Goal: Task Accomplishment & Management: Use online tool/utility

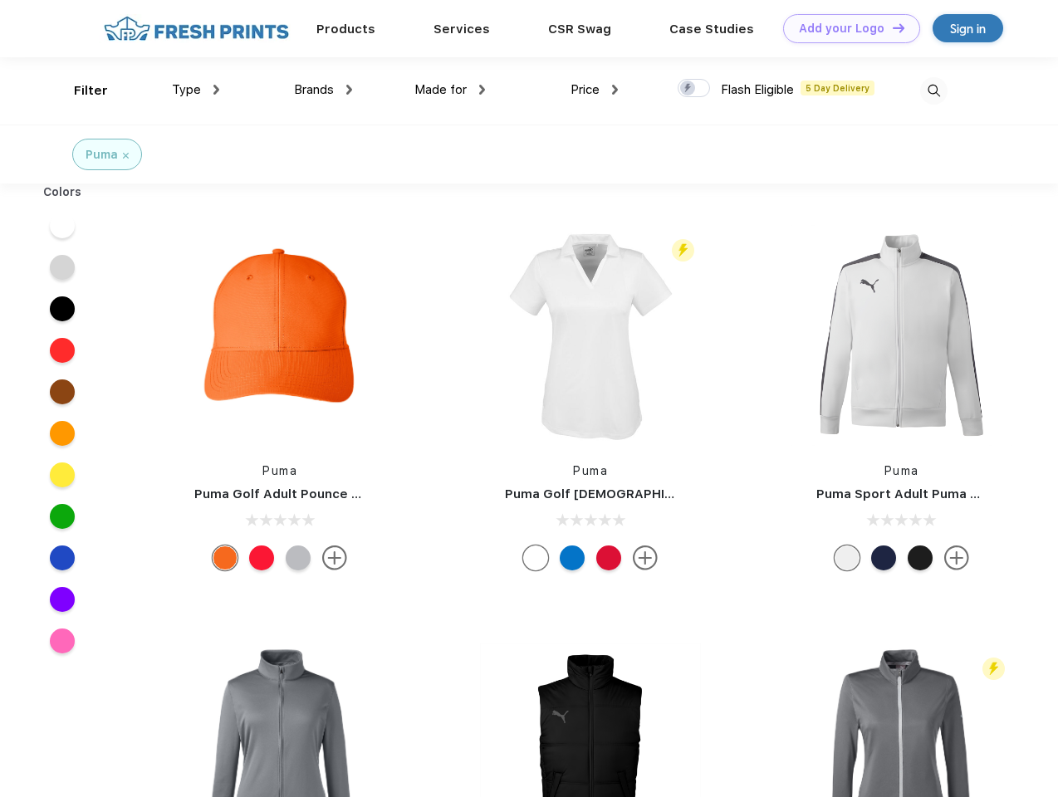
click at [846, 28] on link "Add your Logo Design Tool" at bounding box center [851, 28] width 137 height 29
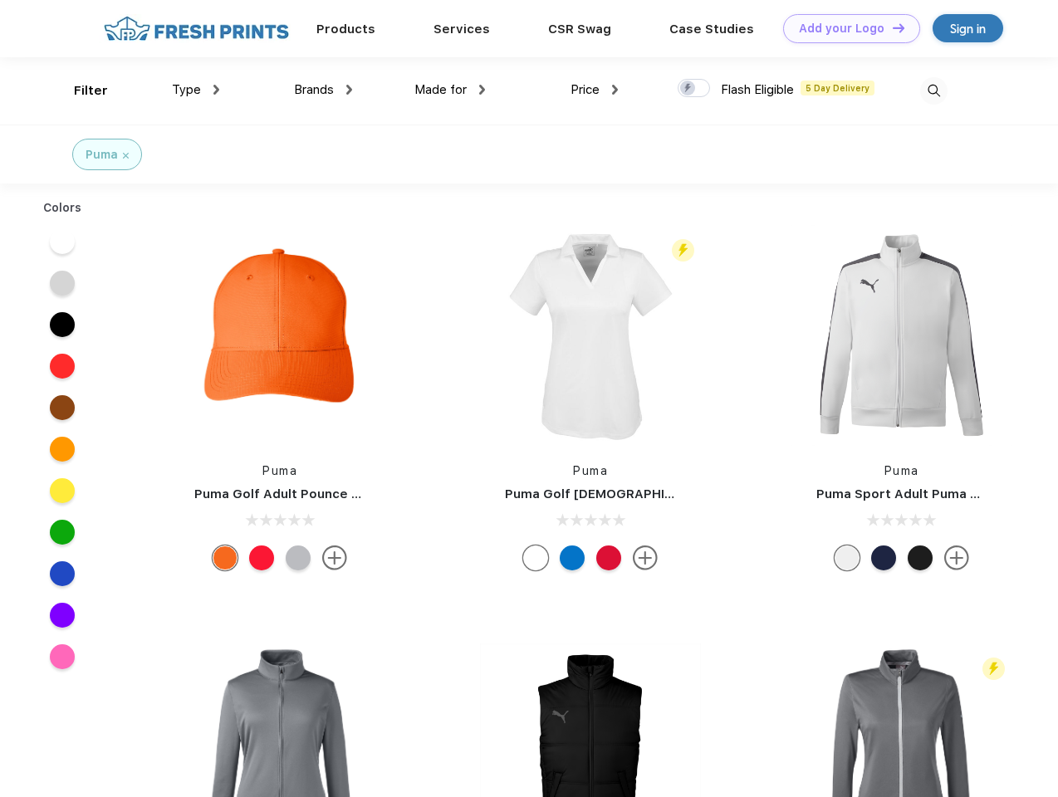
click at [0, 0] on div "Design Tool" at bounding box center [0, 0] width 0 height 0
click at [891, 27] on link "Add your Logo Design Tool" at bounding box center [851, 28] width 137 height 29
click at [80, 91] on div "Filter" at bounding box center [91, 90] width 34 height 19
click at [196, 90] on span "Type" at bounding box center [186, 89] width 29 height 15
click at [323, 90] on span "Brands" at bounding box center [314, 89] width 40 height 15
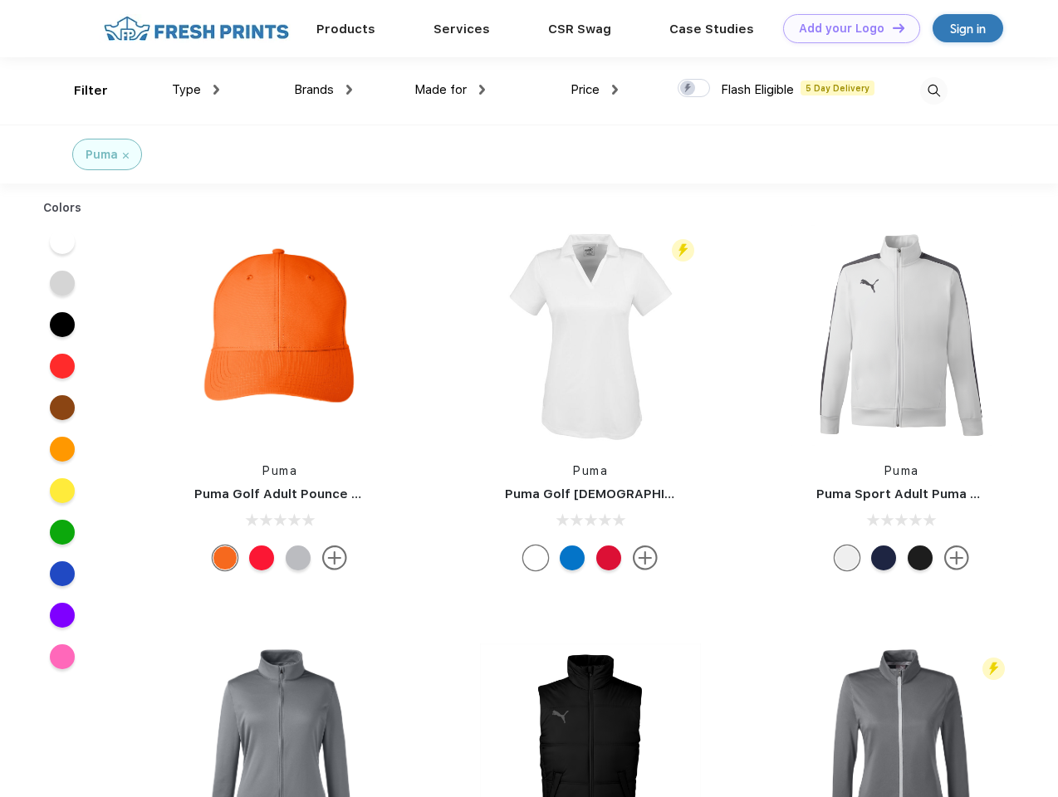
click at [450, 90] on span "Made for" at bounding box center [440, 89] width 52 height 15
click at [595, 90] on span "Price" at bounding box center [585, 89] width 29 height 15
click at [694, 89] on div at bounding box center [694, 88] width 32 height 18
click at [689, 89] on input "checkbox" at bounding box center [683, 83] width 11 height 11
click at [934, 91] on img at bounding box center [933, 90] width 27 height 27
